Goal: Information Seeking & Learning: Learn about a topic

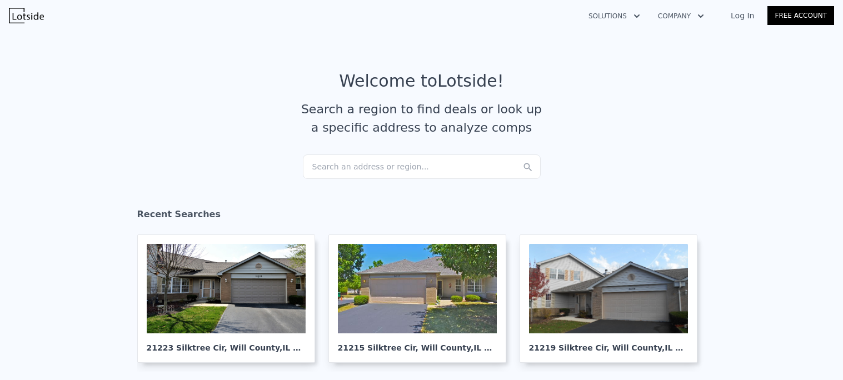
click at [362, 164] on div "Search an address or region..." at bounding box center [422, 166] width 238 height 24
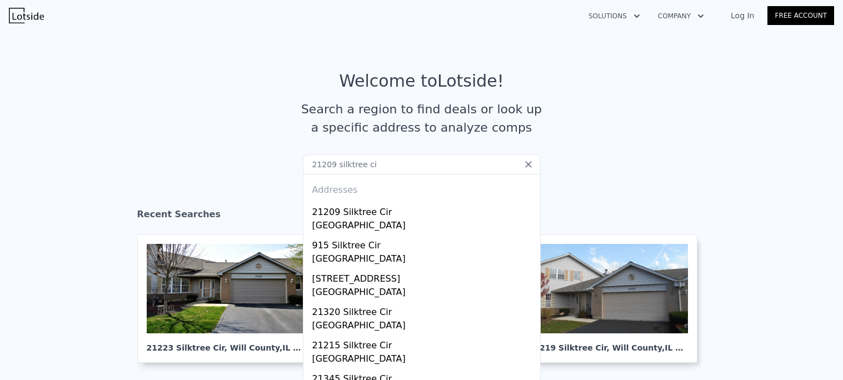
type input "21209 silktree cir"
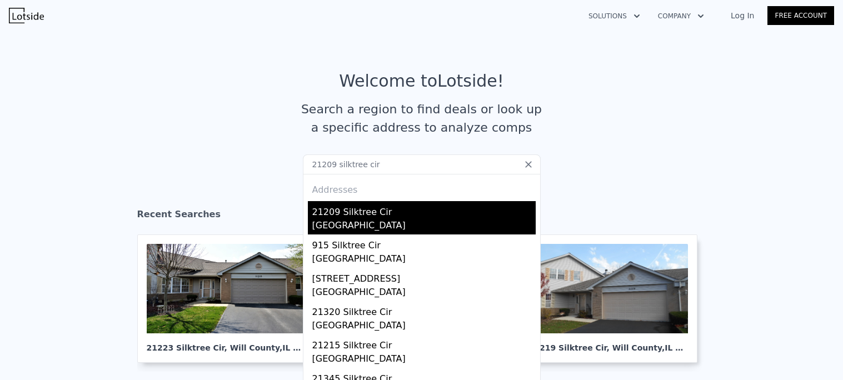
click at [357, 215] on div "21209 Silktree Cir" at bounding box center [423, 210] width 223 height 18
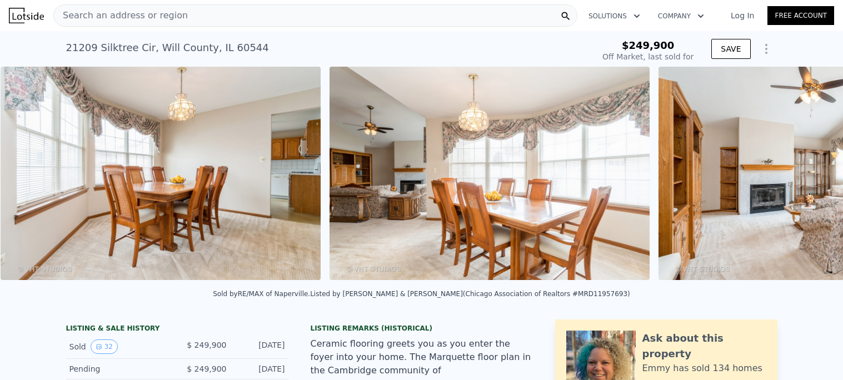
scroll to position [0, 1495]
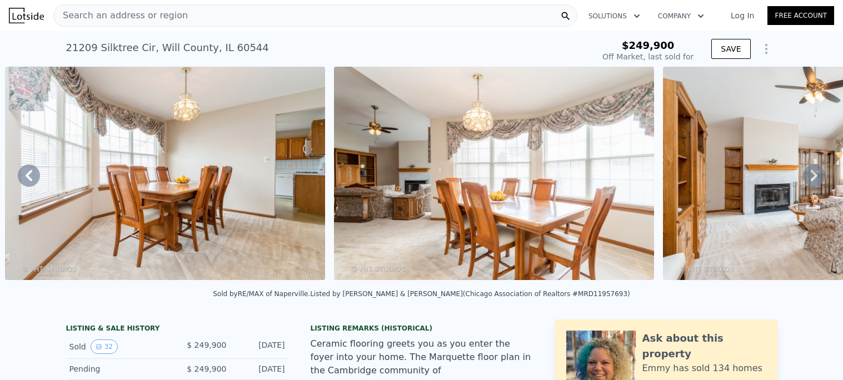
click at [517, 196] on img at bounding box center [494, 173] width 320 height 213
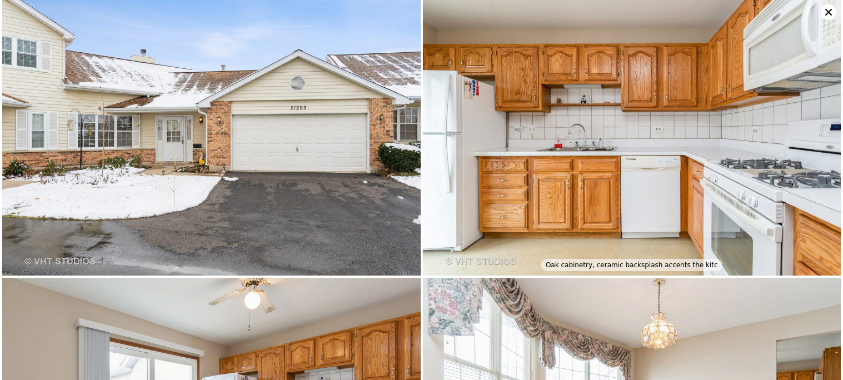
scroll to position [0, 0]
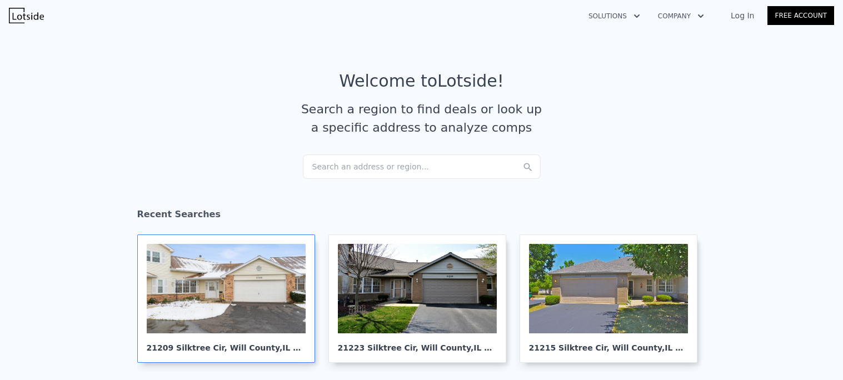
click at [216, 303] on div at bounding box center [226, 288] width 159 height 89
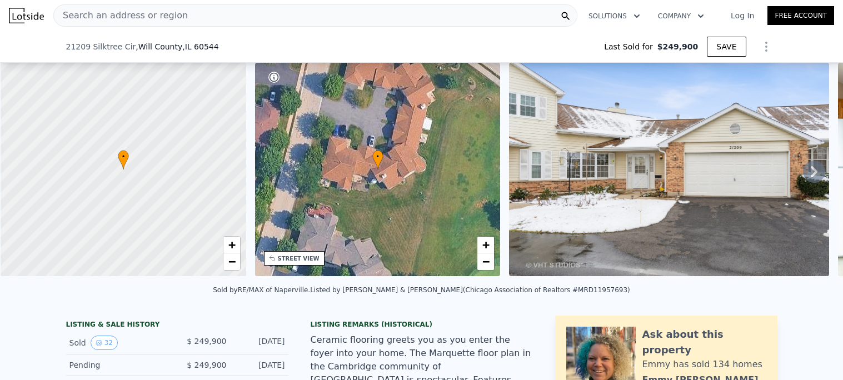
scroll to position [108, 0]
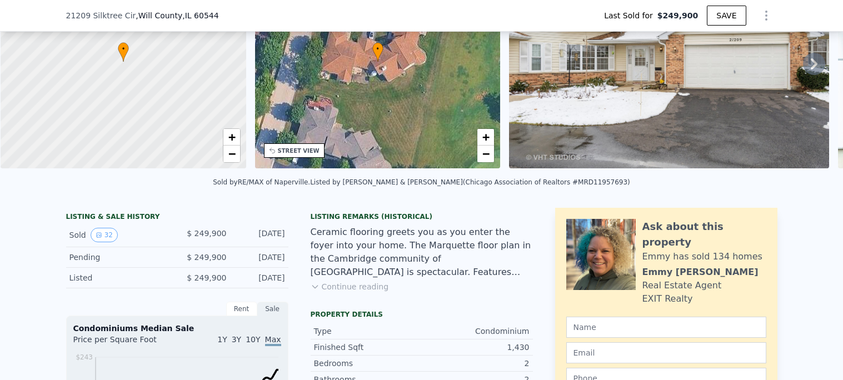
type input "$ 316,000"
type input "$ 32,709"
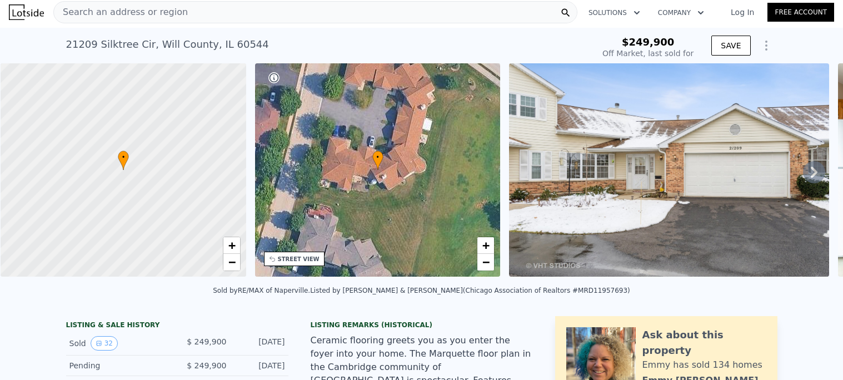
scroll to position [0, 0]
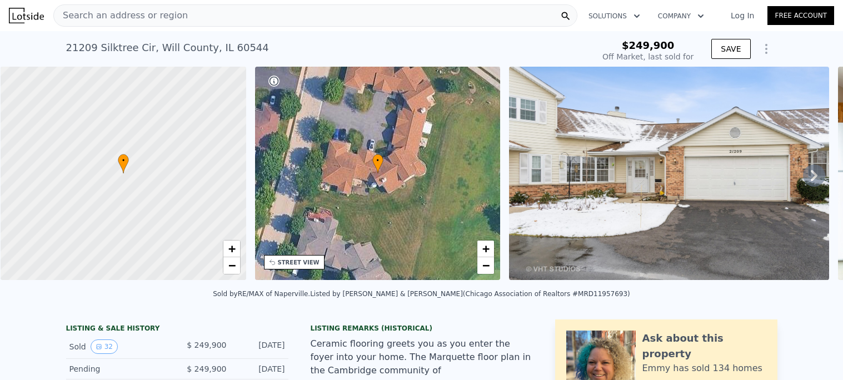
click at [203, 10] on div "Search an address or region" at bounding box center [315, 15] width 524 height 22
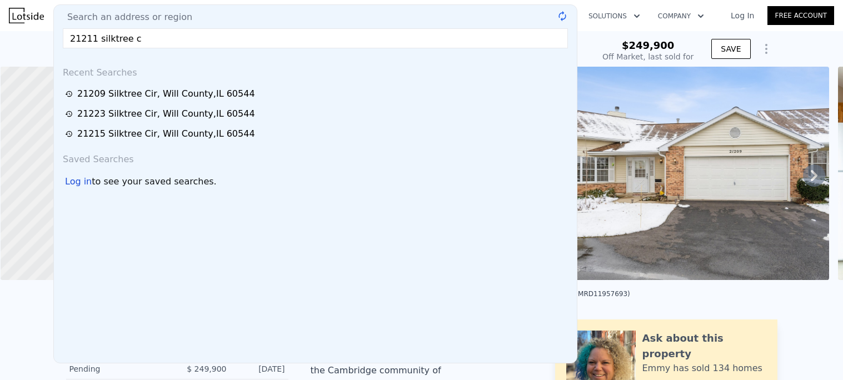
type input "21211 silktree ci"
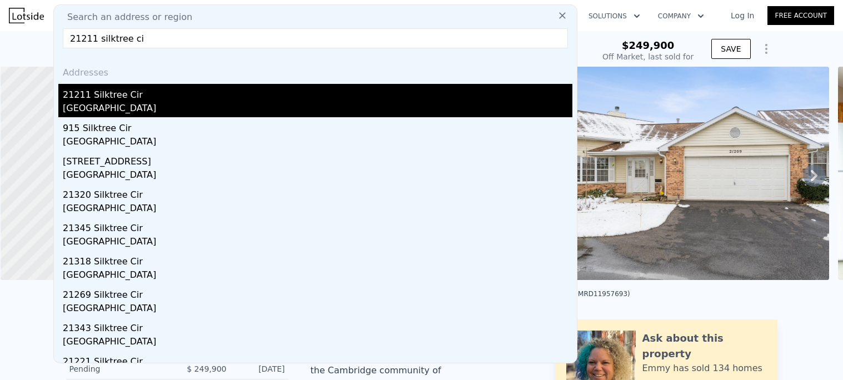
click at [114, 94] on div "21211 Silktree Cir" at bounding box center [318, 93] width 510 height 18
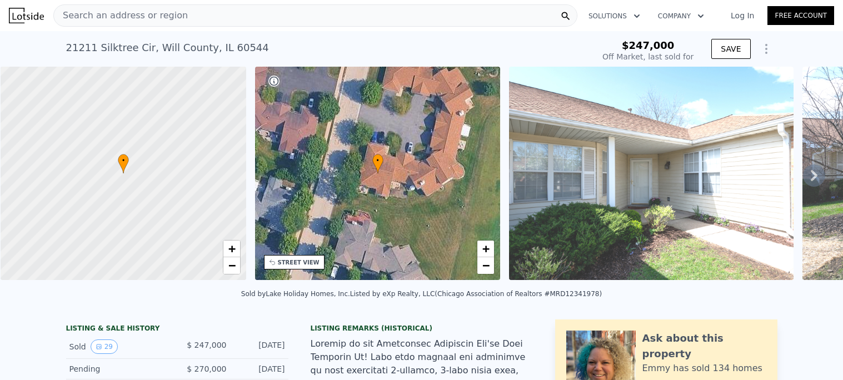
click at [610, 148] on img at bounding box center [651, 173] width 285 height 213
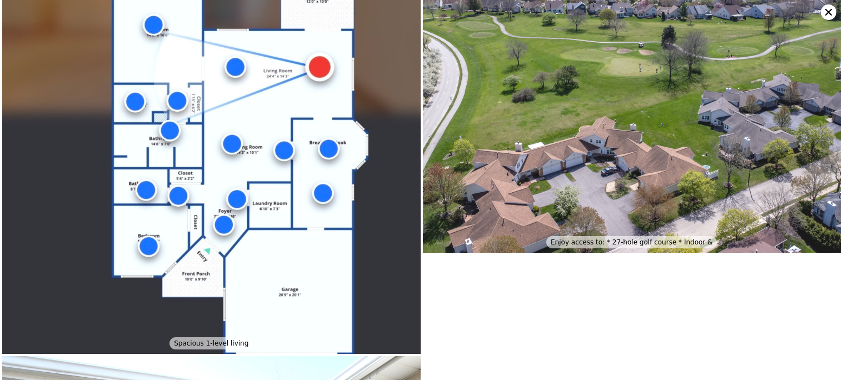
scroll to position [4130, 0]
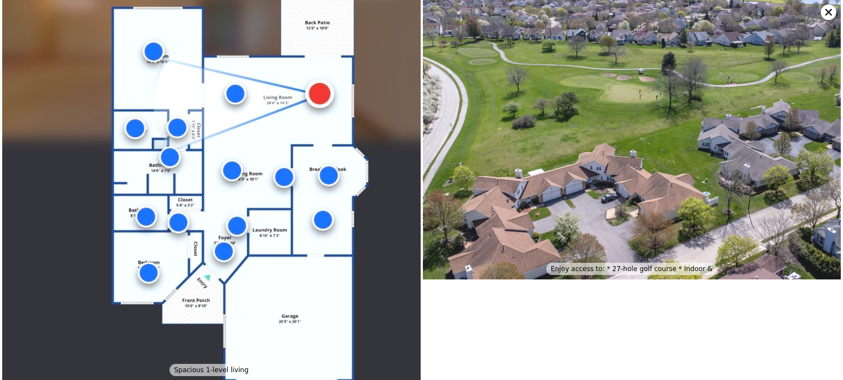
click at [717, 151] on img at bounding box center [632, 122] width 418 height 313
